Goal: Task Accomplishment & Management: Use online tool/utility

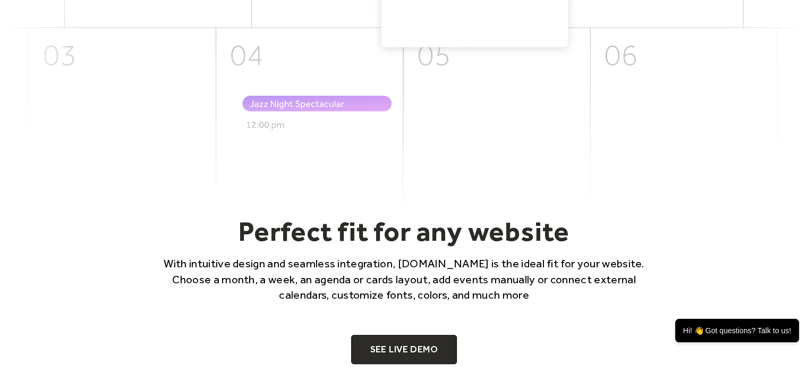
scroll to position [637, 0]
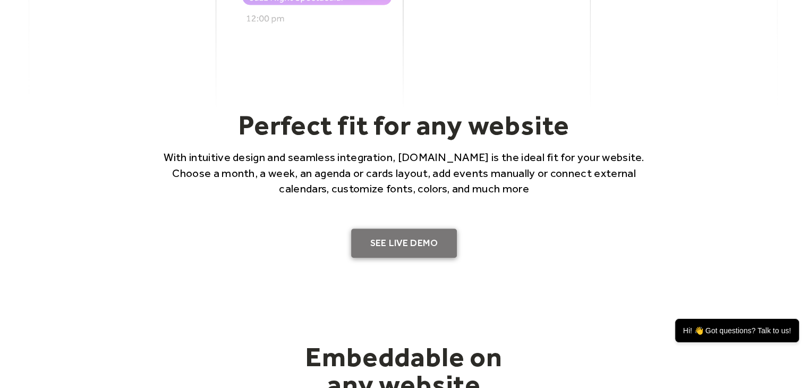
click at [408, 236] on link "SEE LIVE DEMO" at bounding box center [404, 243] width 106 height 30
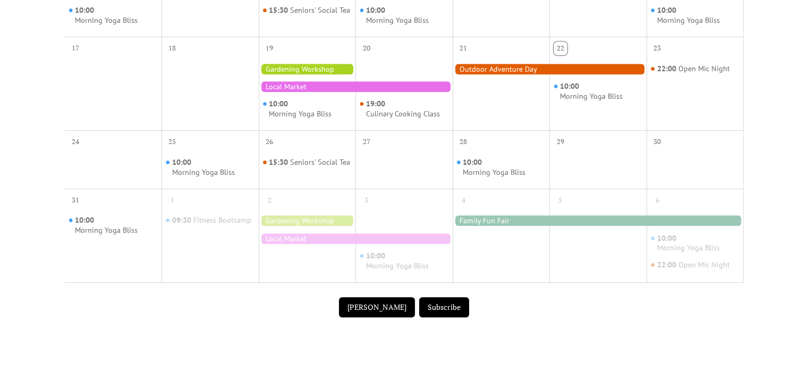
scroll to position [478, 0]
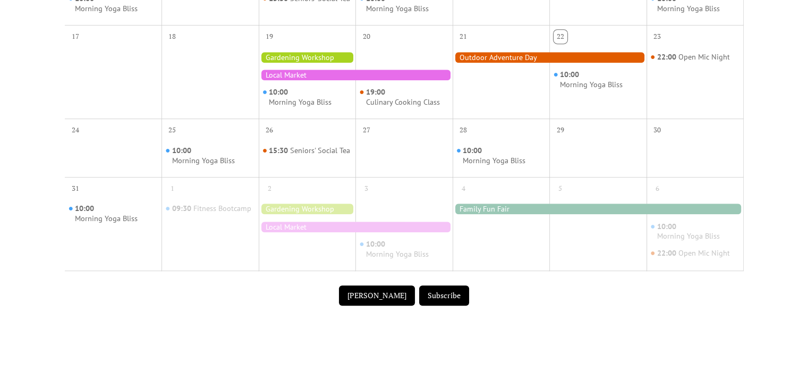
click at [379, 302] on button "[PERSON_NAME]" at bounding box center [377, 295] width 76 height 20
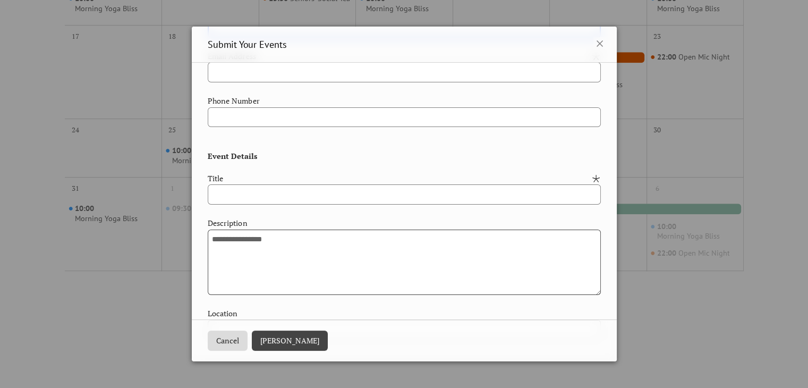
scroll to position [0, 0]
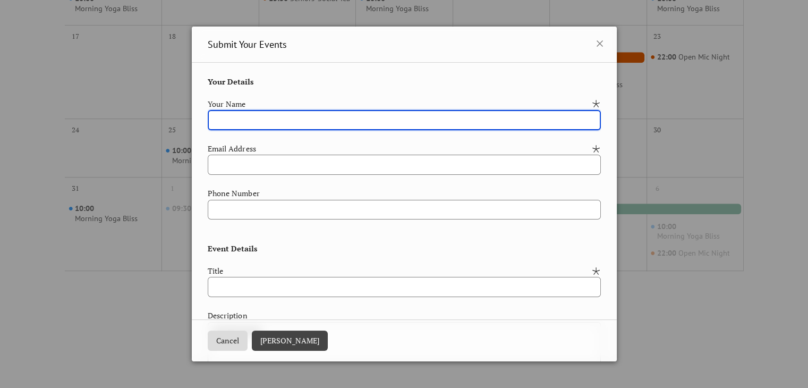
click at [238, 343] on button "Cancel" at bounding box center [228, 340] width 40 height 20
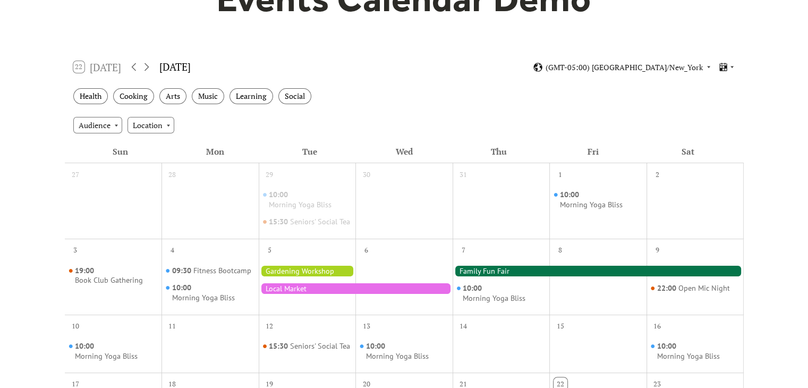
scroll to position [159, 0]
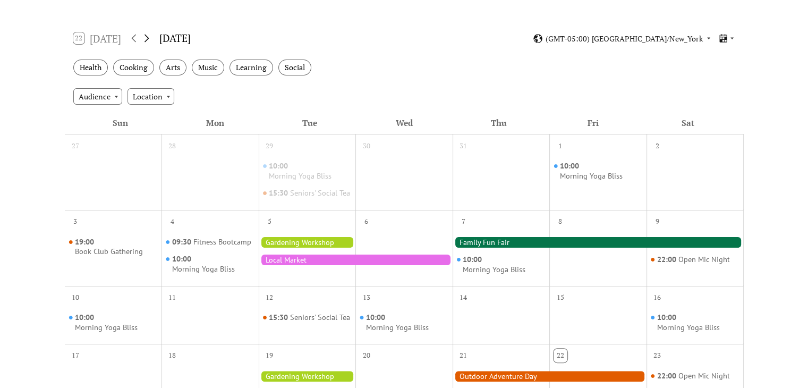
click at [151, 37] on icon at bounding box center [146, 38] width 13 height 13
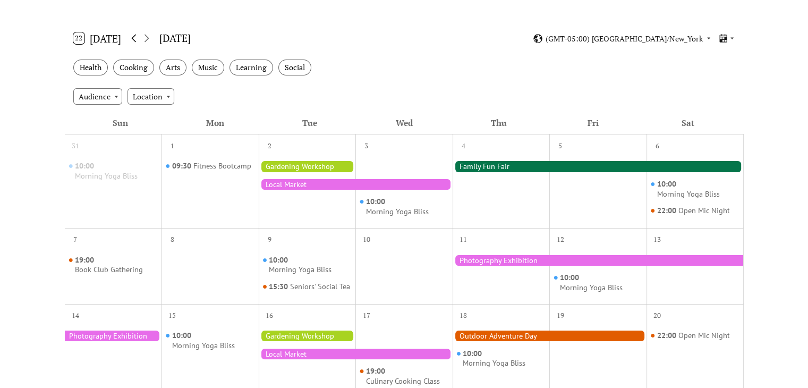
click at [135, 39] on icon at bounding box center [133, 38] width 13 height 13
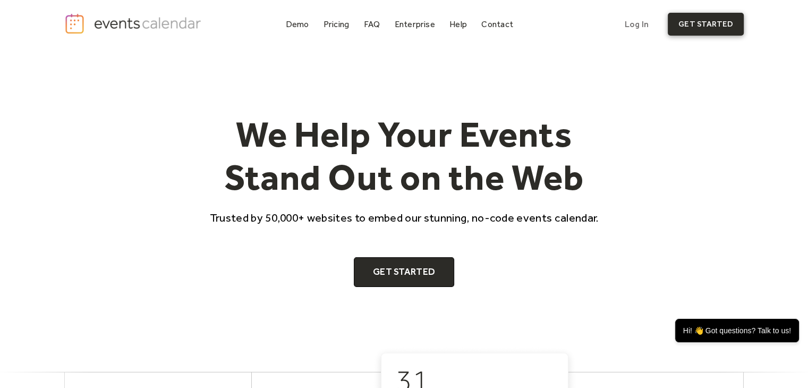
click at [718, 26] on link "get started" at bounding box center [706, 24] width 76 height 23
